Goal: Information Seeking & Learning: Check status

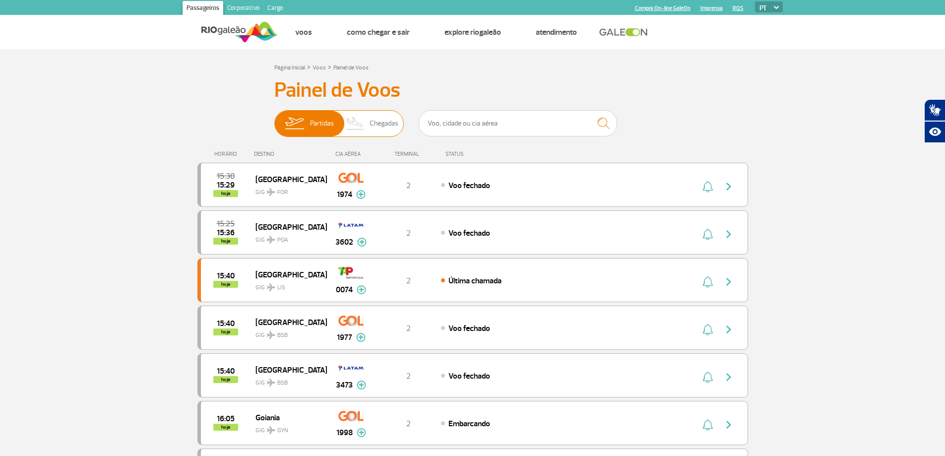
click at [359, 126] on img at bounding box center [355, 124] width 29 height 26
click at [274, 119] on input "Partidas Chegadas" at bounding box center [274, 119] width 0 height 0
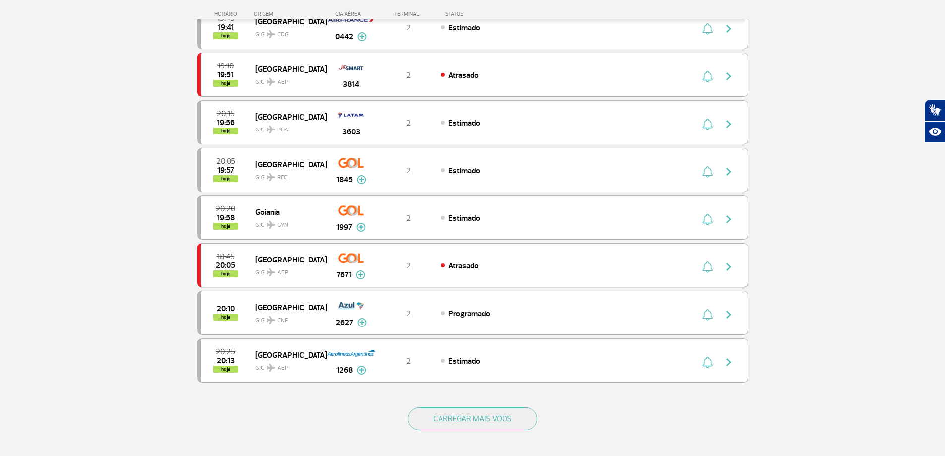
scroll to position [794, 0]
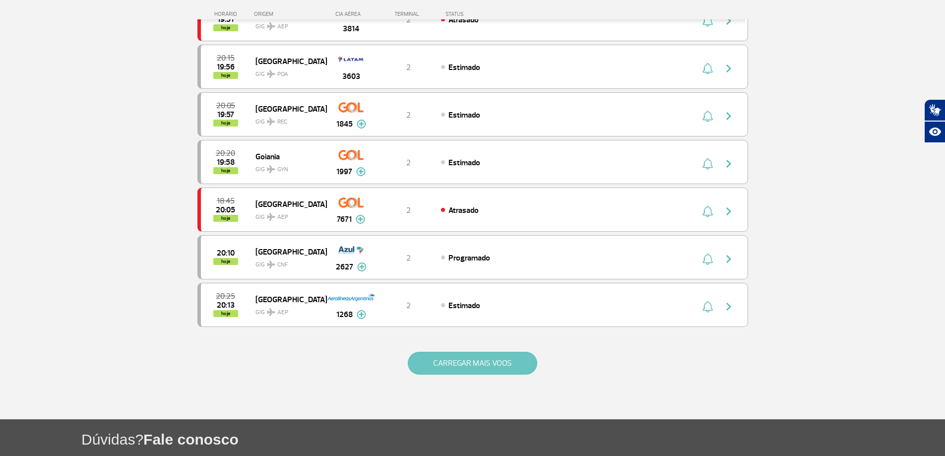
click at [433, 373] on button "CARREGAR MAIS VOOS" at bounding box center [472, 363] width 129 height 23
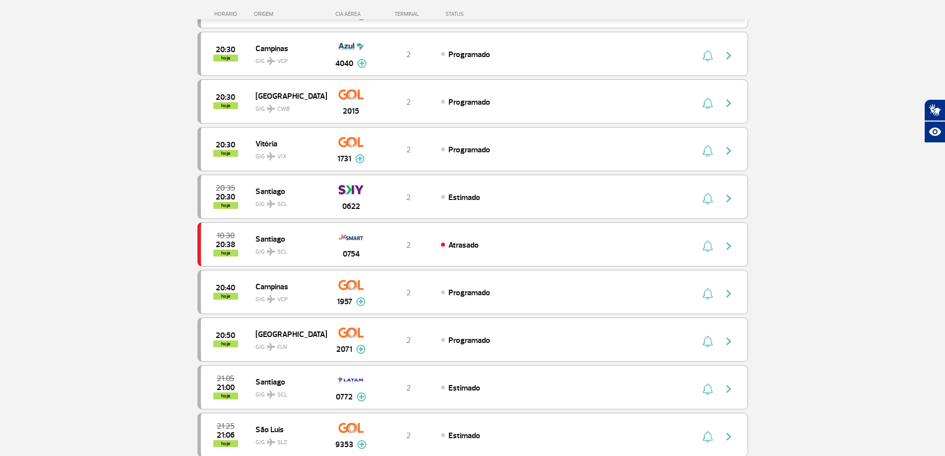
scroll to position [1323, 0]
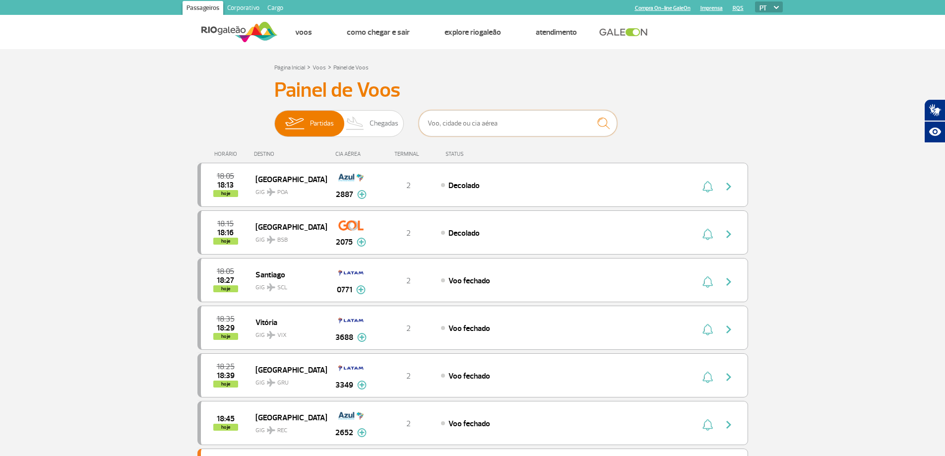
click at [473, 112] on input "text" at bounding box center [518, 123] width 198 height 26
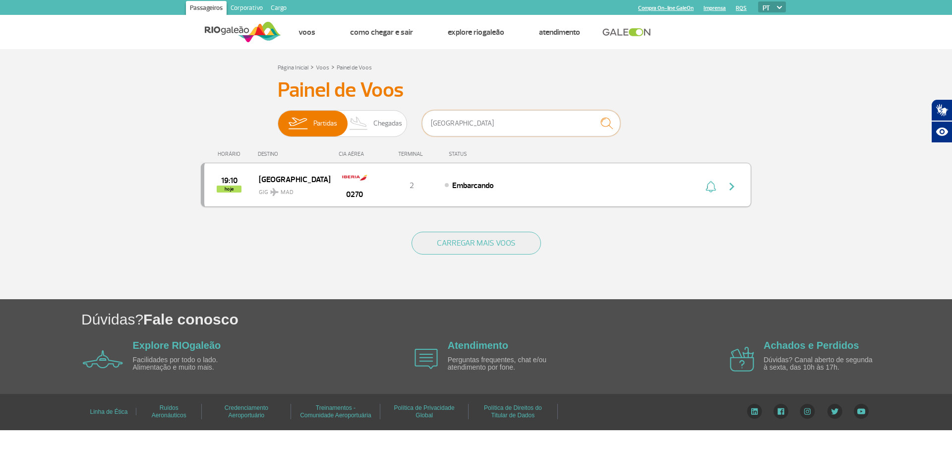
type input "[GEOGRAPHIC_DATA]"
click at [605, 181] on div "Embarcando" at bounding box center [554, 185] width 219 height 11
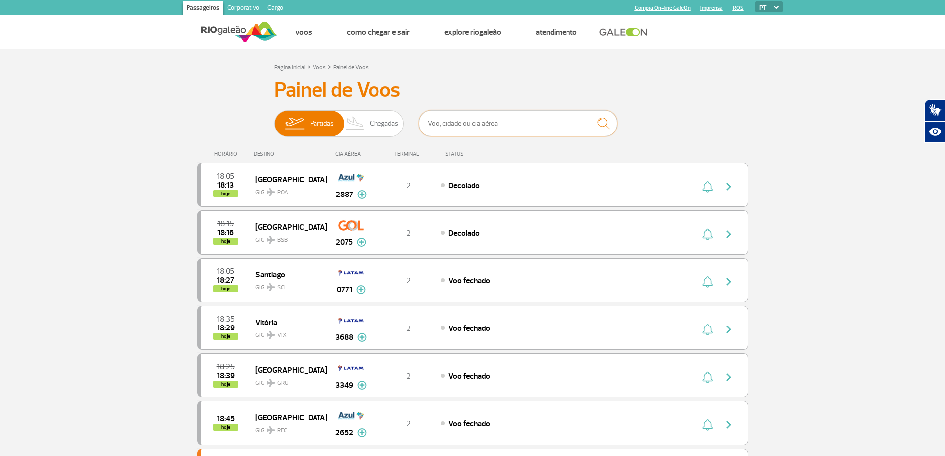
click at [501, 120] on input "text" at bounding box center [518, 123] width 198 height 26
type input "[GEOGRAPHIC_DATA]"
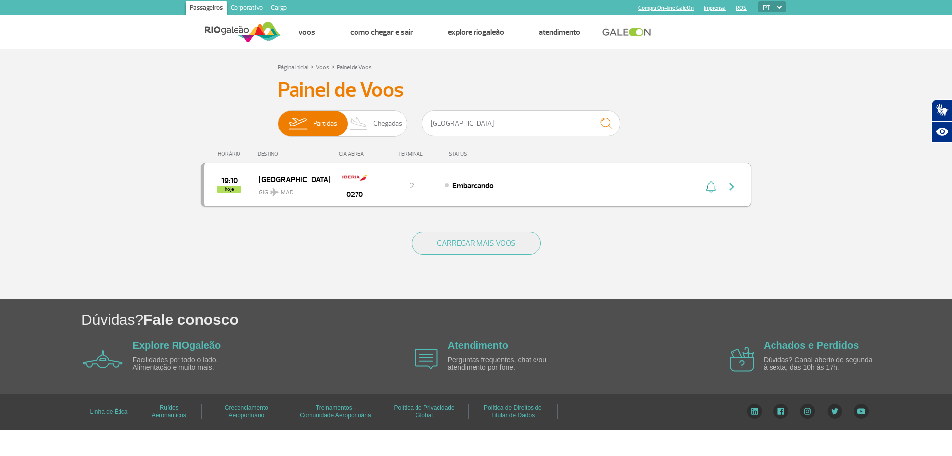
click at [595, 183] on div "Embarcando" at bounding box center [554, 185] width 219 height 11
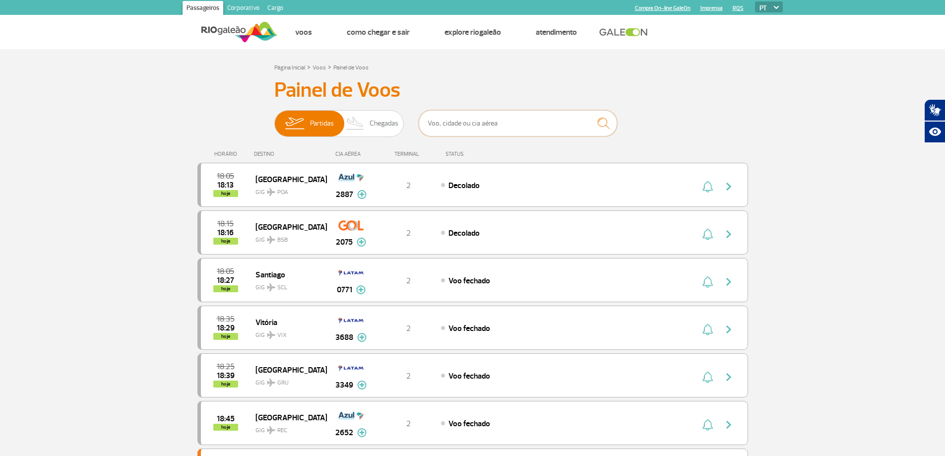
click at [508, 123] on input "text" at bounding box center [518, 123] width 198 height 26
type input "[GEOGRAPHIC_DATA]"
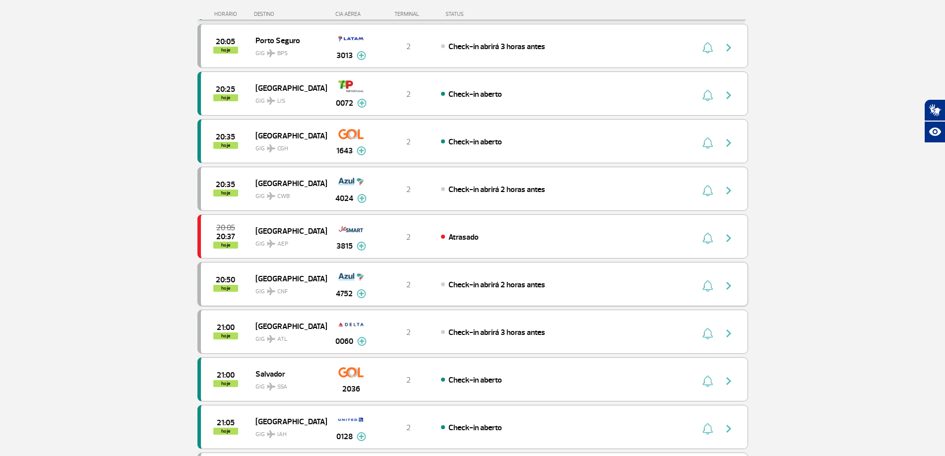
scroll to position [794, 0]
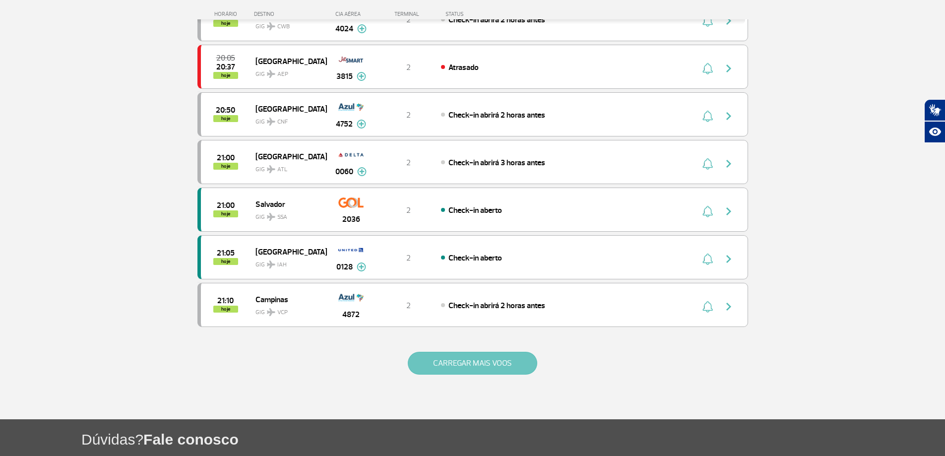
click at [429, 370] on button "CARREGAR MAIS VOOS" at bounding box center [472, 363] width 129 height 23
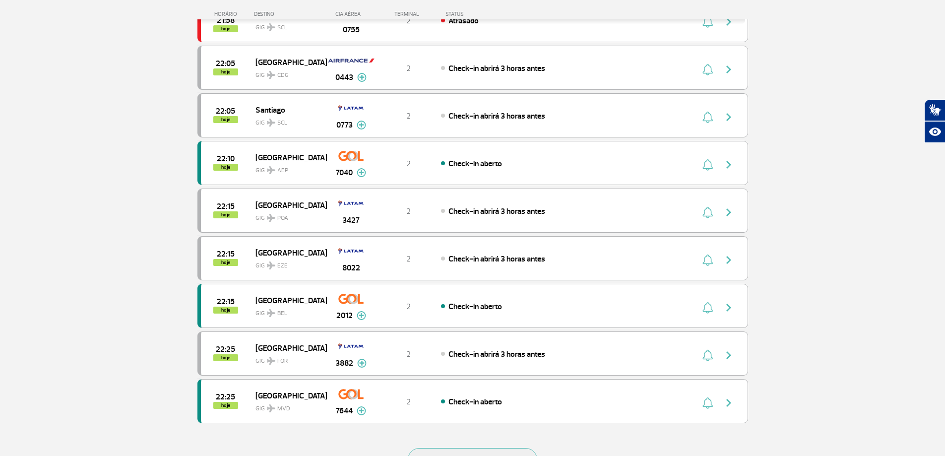
scroll to position [1720, 0]
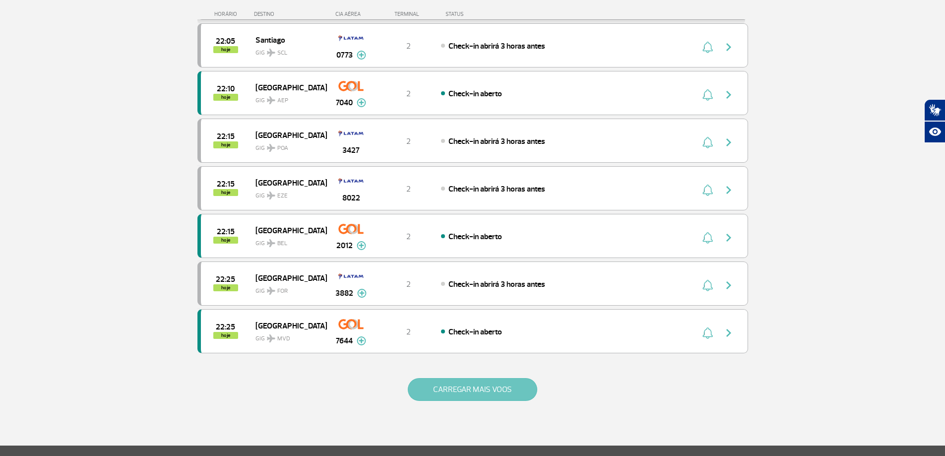
click at [433, 383] on button "CARREGAR MAIS VOOS" at bounding box center [472, 389] width 129 height 23
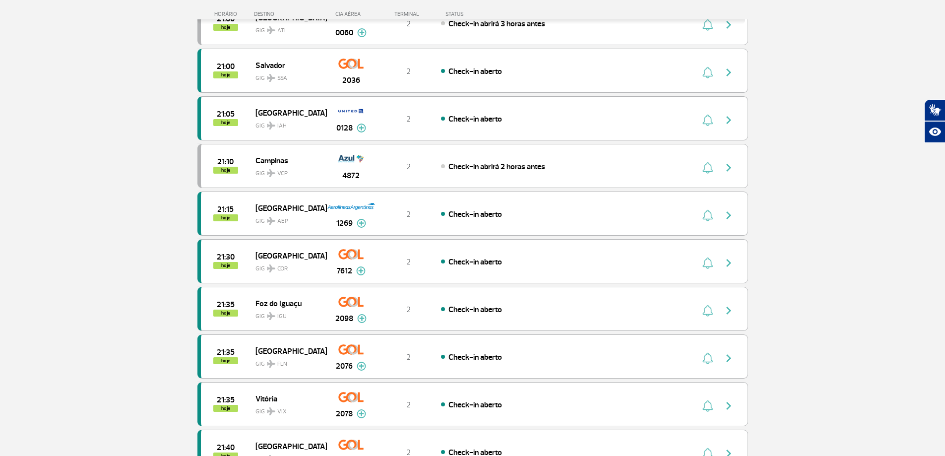
scroll to position [926, 0]
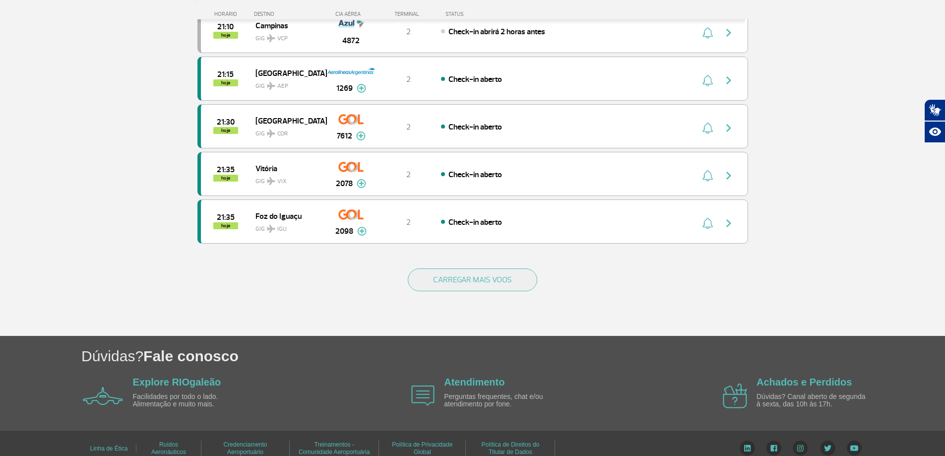
scroll to position [888, 0]
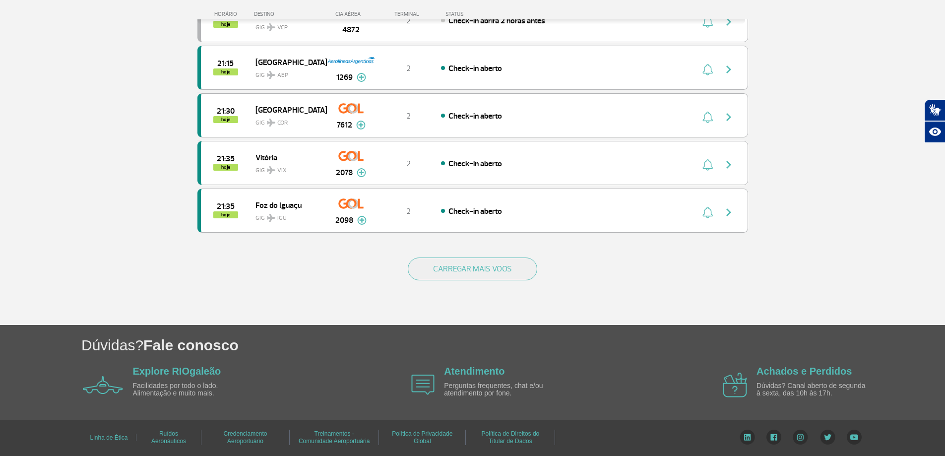
click at [466, 256] on div "CARREGAR MAIS VOOS" at bounding box center [472, 285] width 551 height 80
click at [464, 269] on button "CARREGAR MAIS VOOS" at bounding box center [472, 268] width 129 height 23
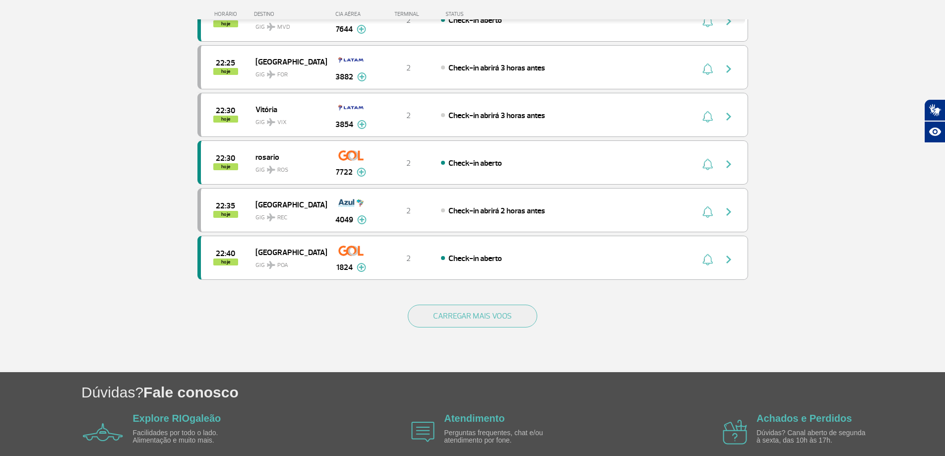
scroll to position [1840, 0]
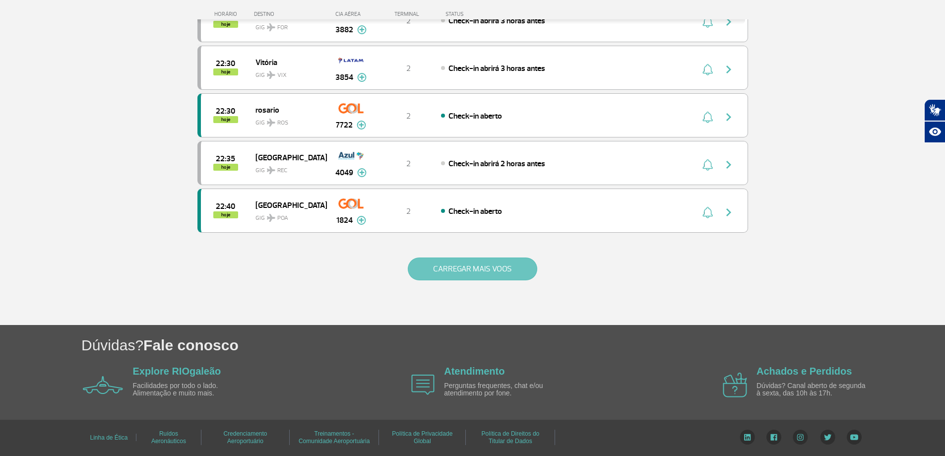
click at [460, 270] on button "CARREGAR MAIS VOOS" at bounding box center [472, 268] width 129 height 23
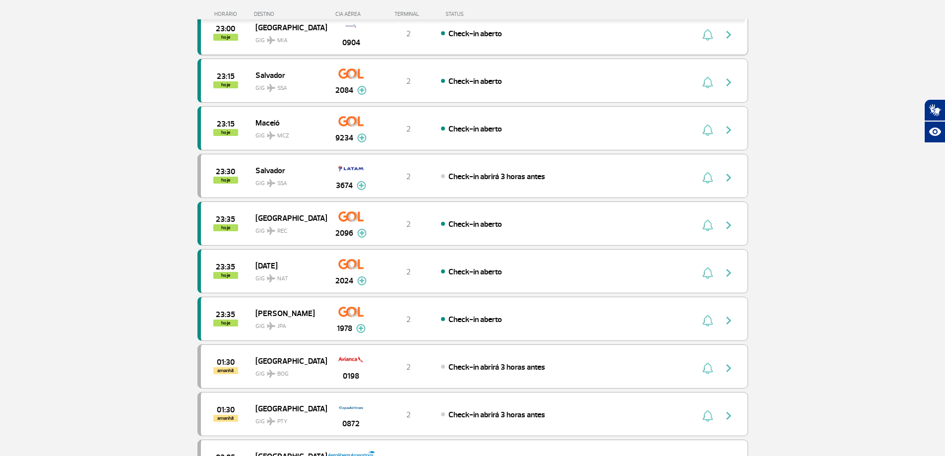
scroll to position [2104, 0]
